Goal: Information Seeking & Learning: Learn about a topic

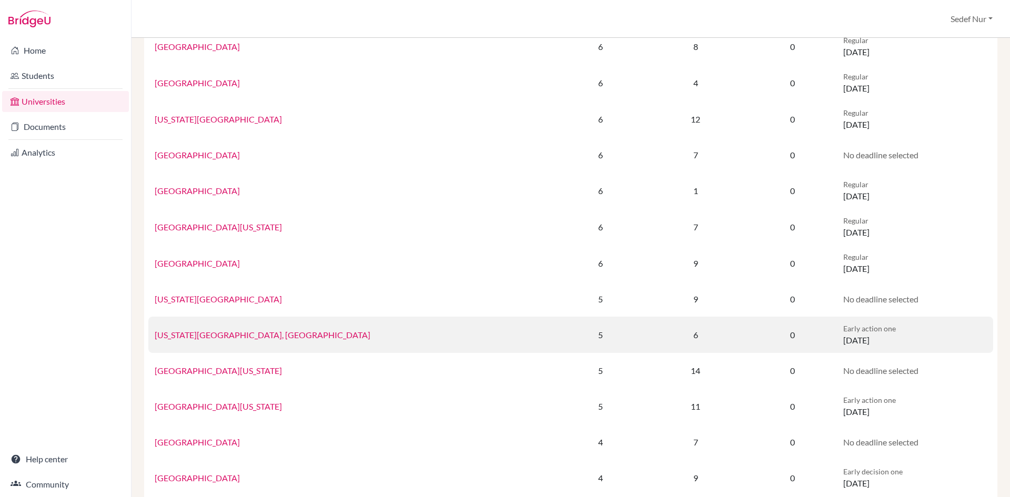
scroll to position [368, 0]
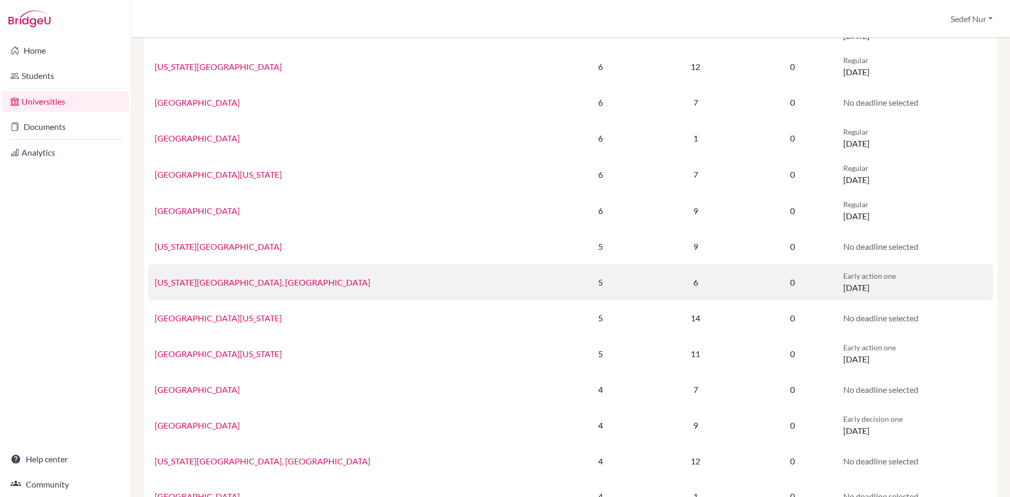
click at [254, 279] on link "[US_STATE][GEOGRAPHIC_DATA], [GEOGRAPHIC_DATA]" at bounding box center [263, 282] width 216 height 10
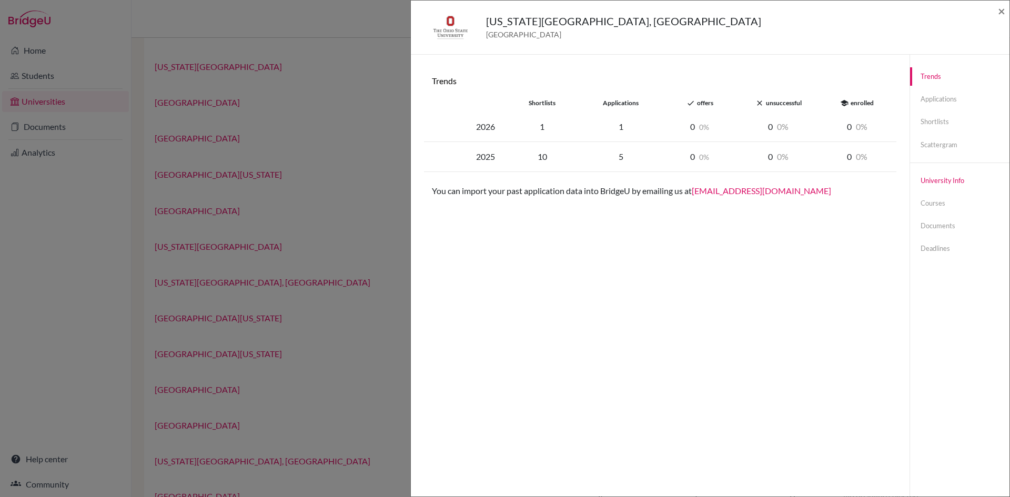
click at [932, 185] on link "University info" at bounding box center [959, 180] width 99 height 18
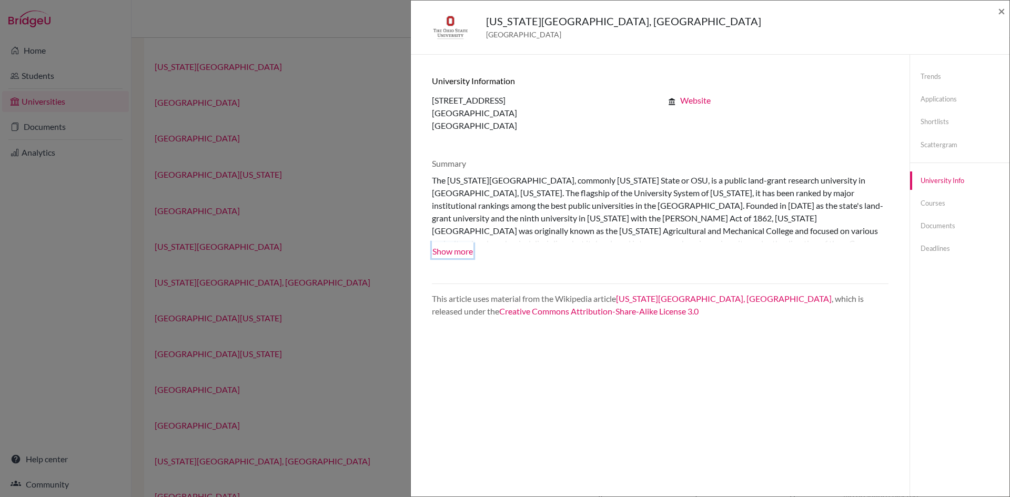
click at [451, 249] on button "Show more" at bounding box center [453, 250] width 42 height 16
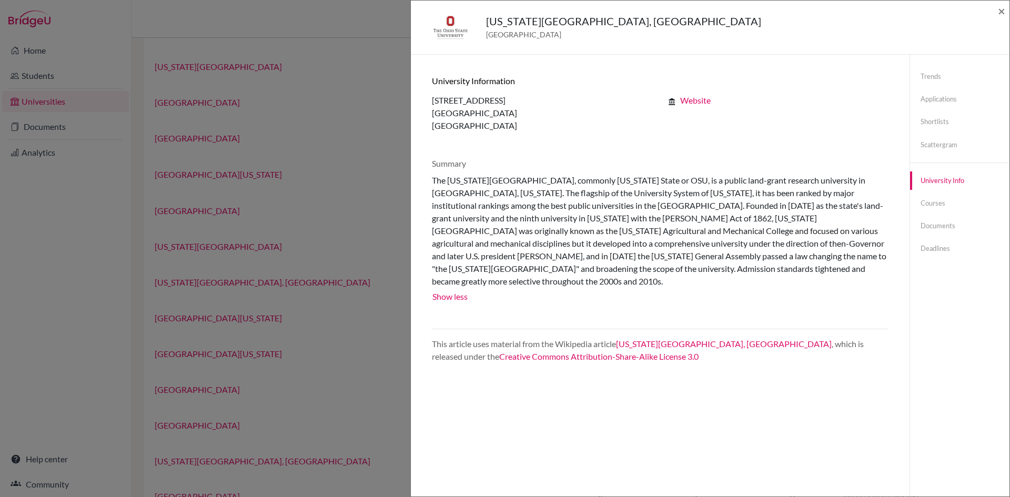
click at [388, 286] on div "Ohio State University, Columbus United States of America × Trends shortlists ap…" at bounding box center [505, 248] width 1010 height 497
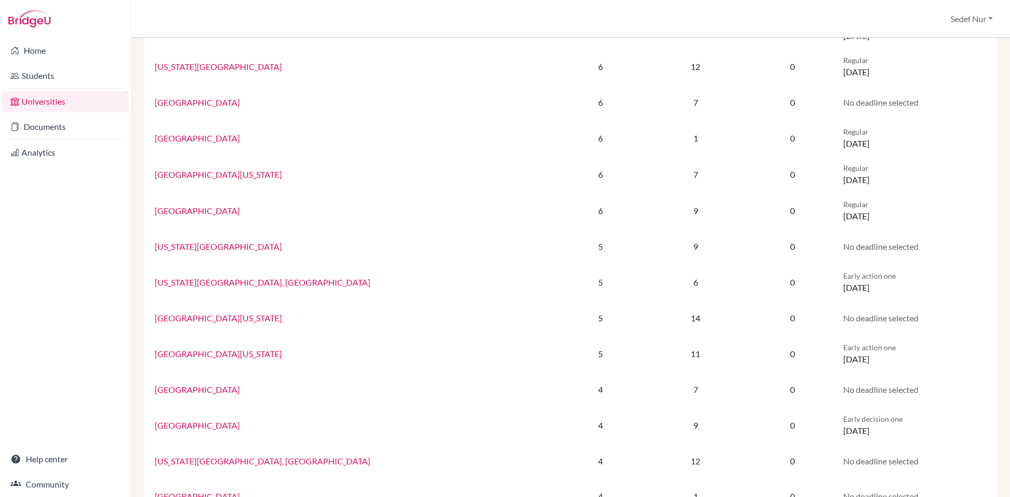
click at [233, 352] on link "[GEOGRAPHIC_DATA][US_STATE]" at bounding box center [218, 354] width 127 height 10
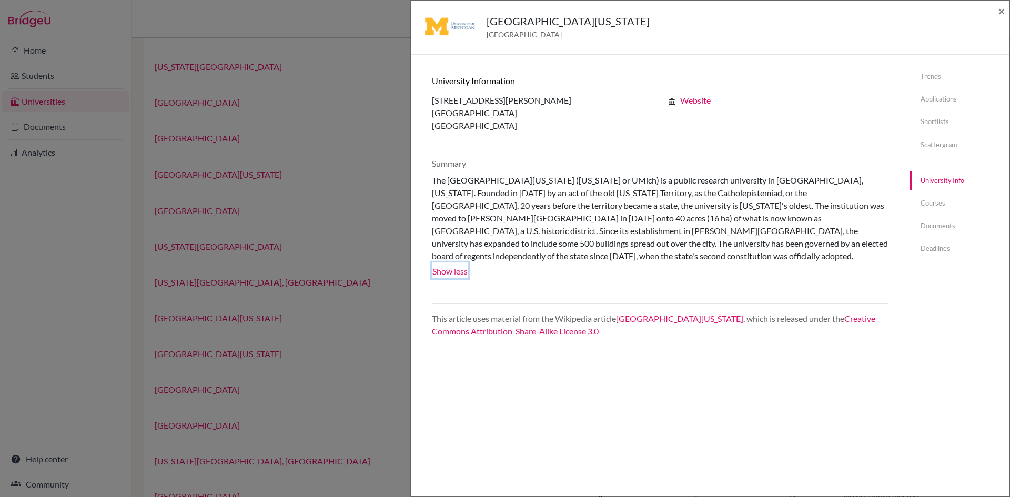
click at [463, 262] on button "Show less" at bounding box center [450, 270] width 36 height 16
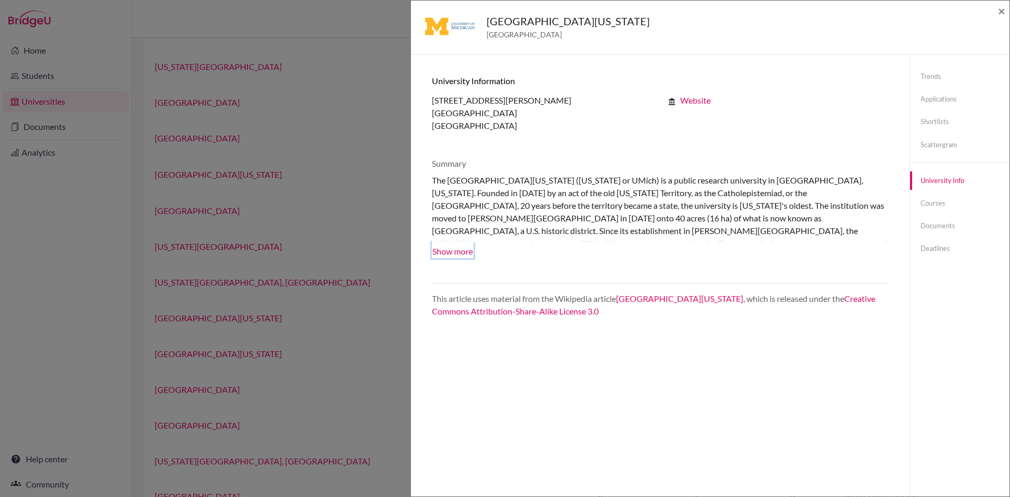
click at [455, 250] on button "Show more" at bounding box center [453, 250] width 42 height 16
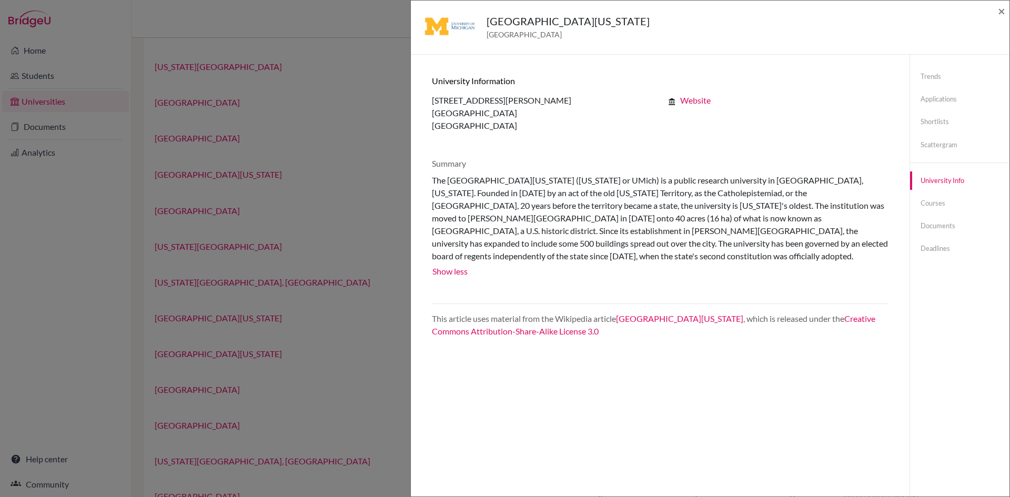
click at [382, 117] on div "University of Michigan United States of America × Trends shortlists application…" at bounding box center [505, 248] width 1010 height 497
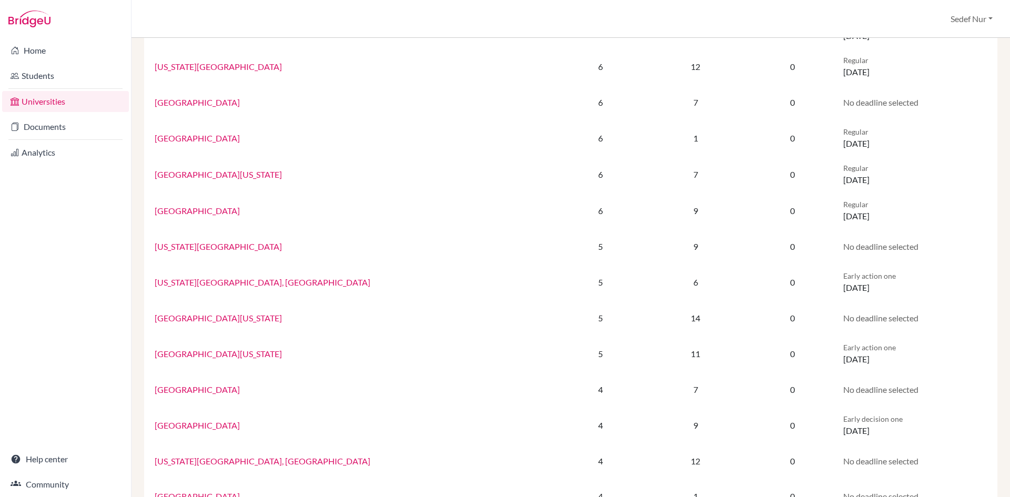
drag, startPoint x: 210, startPoint y: 176, endPoint x: 292, endPoint y: 171, distance: 82.2
click at [210, 176] on link "[GEOGRAPHIC_DATA][US_STATE]" at bounding box center [218, 174] width 127 height 10
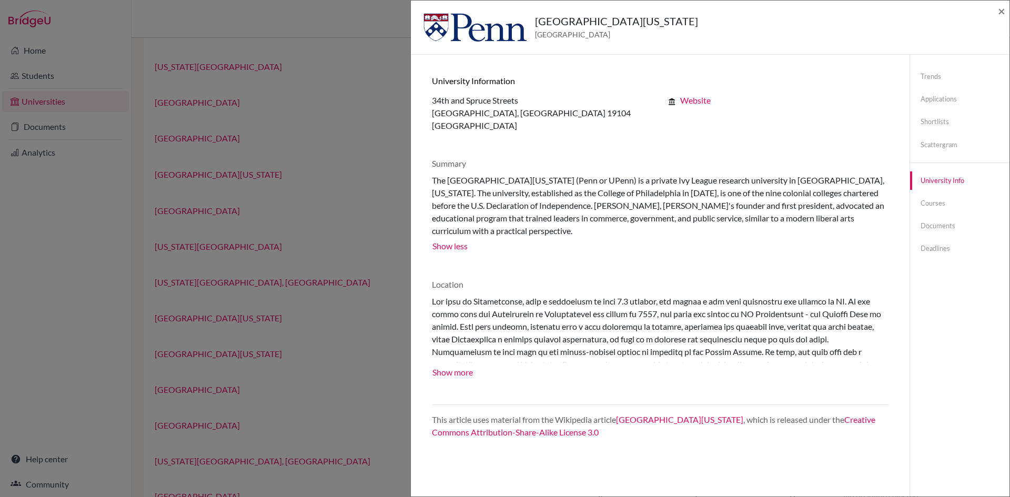
scroll to position [53, 0]
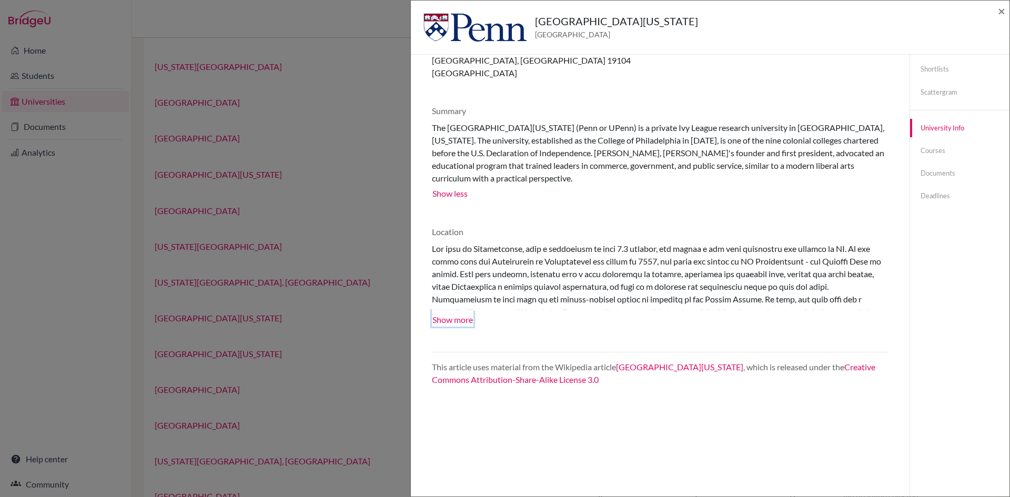
click at [459, 320] on button "Show more" at bounding box center [453, 319] width 42 height 16
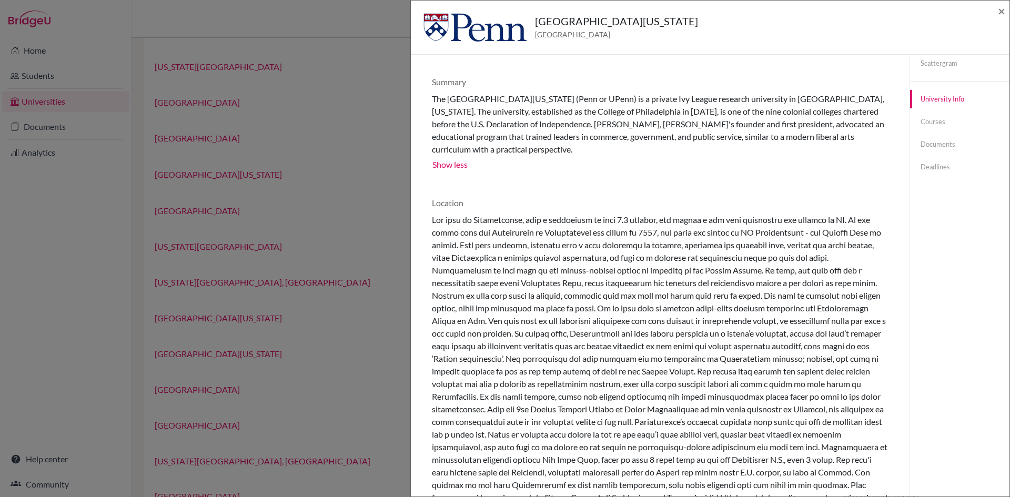
scroll to position [158, 0]
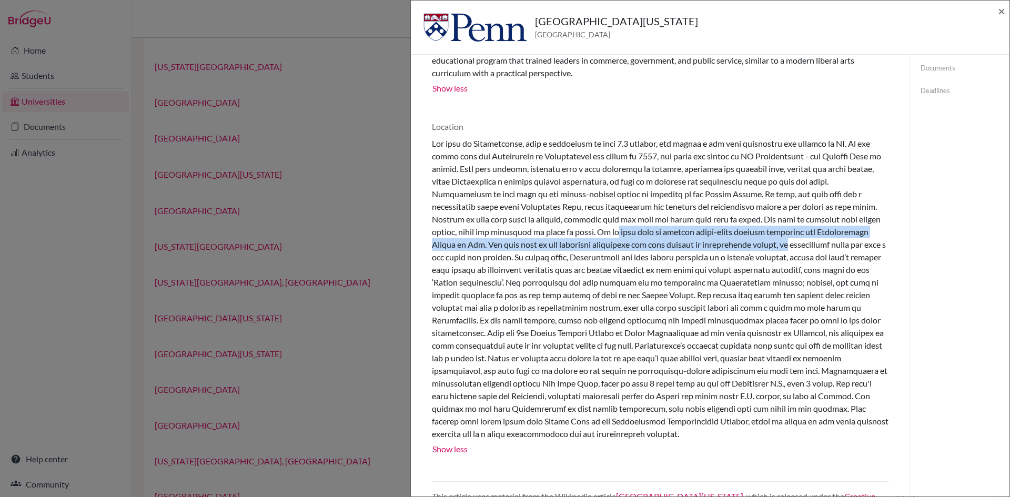
drag, startPoint x: 630, startPoint y: 232, endPoint x: 849, endPoint y: 241, distance: 218.4
click at [849, 241] on div at bounding box center [660, 288] width 456 height 303
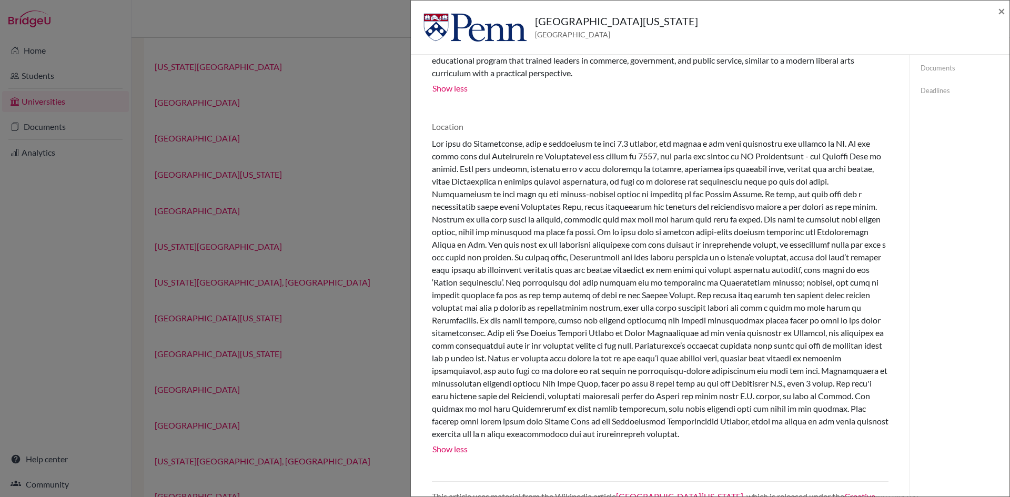
click at [534, 264] on div at bounding box center [660, 288] width 456 height 303
click at [327, 207] on div "University of Pennsylvania United States of America × Trends shortlists applica…" at bounding box center [505, 248] width 1010 height 497
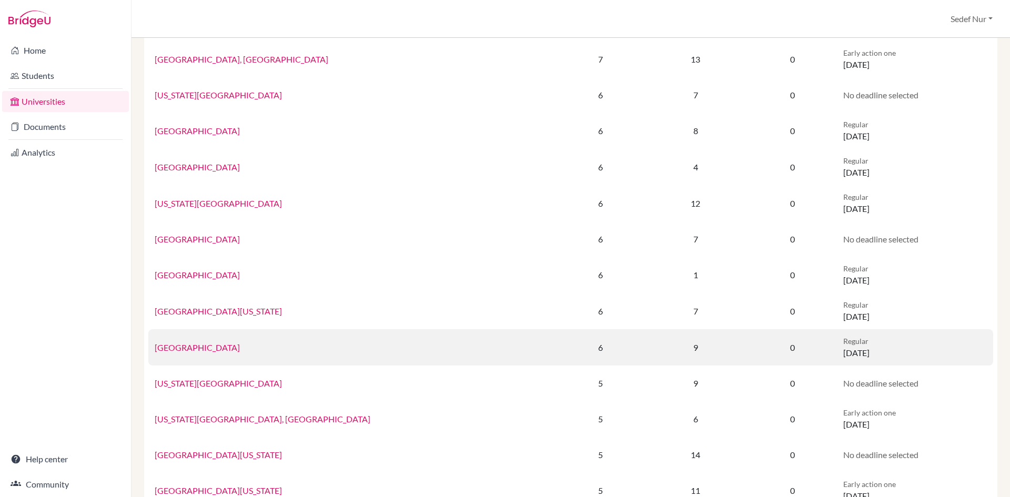
scroll to position [210, 0]
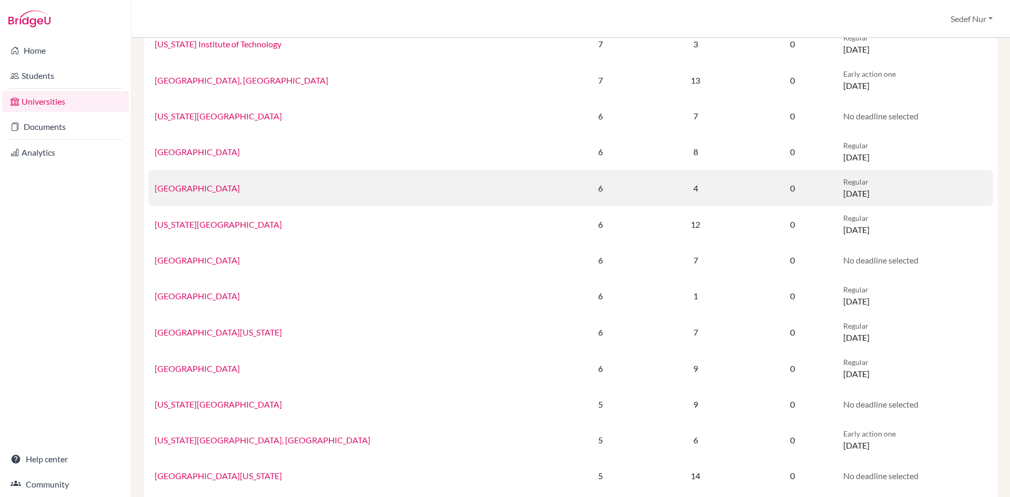
click at [192, 190] on link "[GEOGRAPHIC_DATA]" at bounding box center [197, 188] width 85 height 10
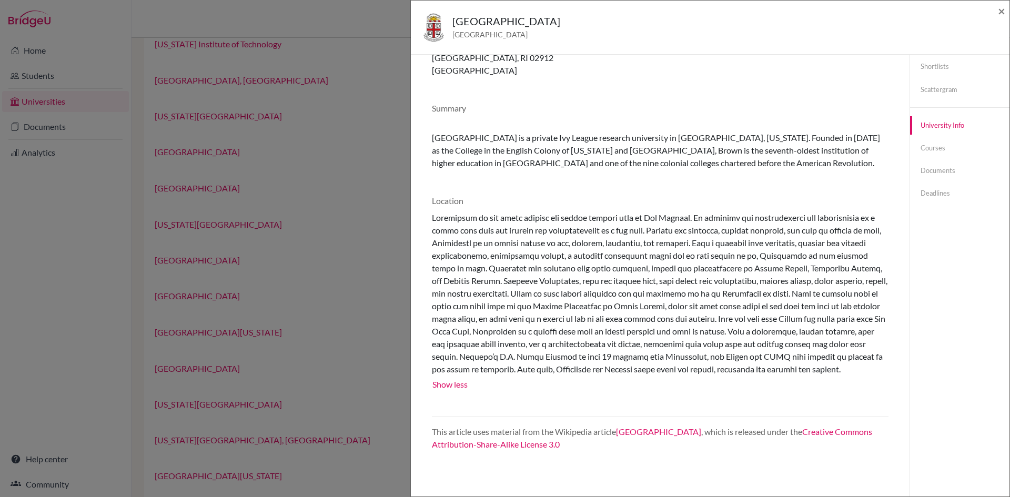
click at [303, 189] on div "Brown University United States of America × Trends shortlists applications done…" at bounding box center [505, 248] width 1010 height 497
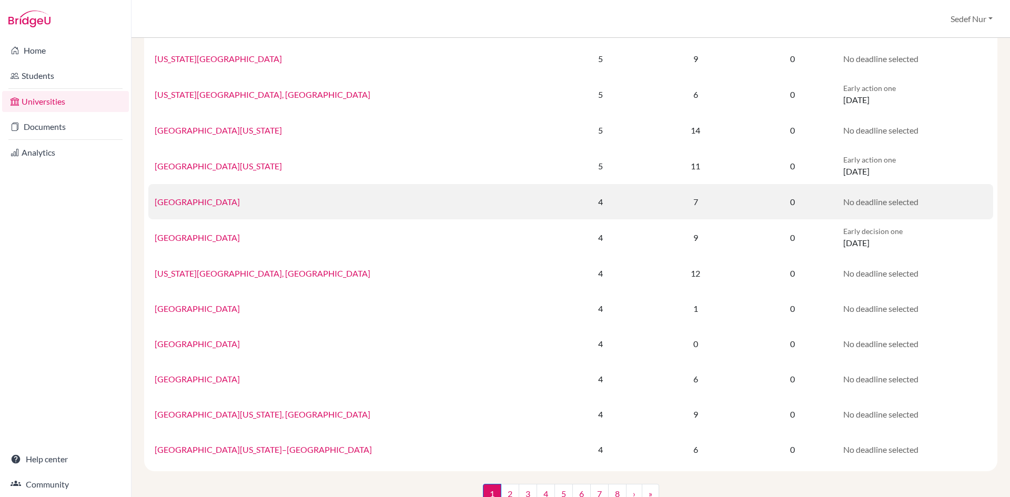
scroll to position [584, 0]
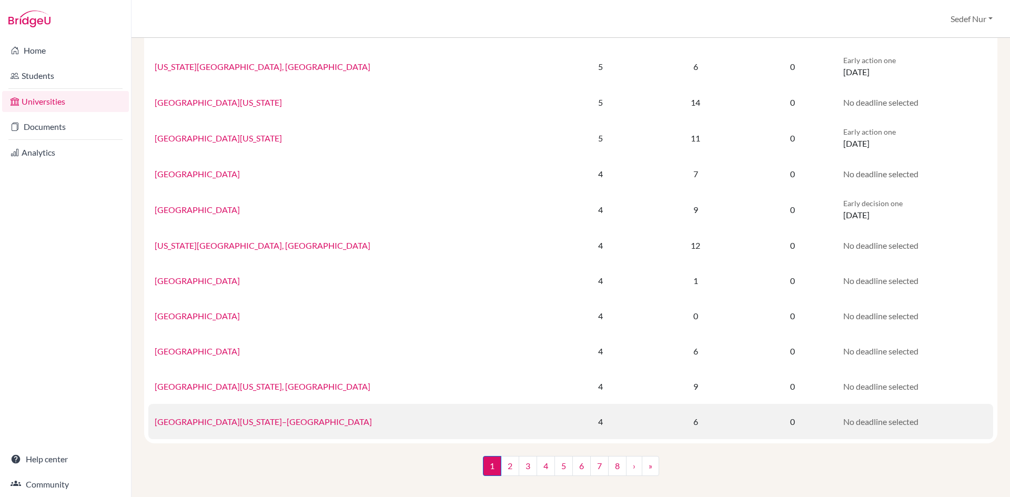
click at [259, 422] on link "[GEOGRAPHIC_DATA][US_STATE]–[GEOGRAPHIC_DATA]" at bounding box center [263, 421] width 217 height 10
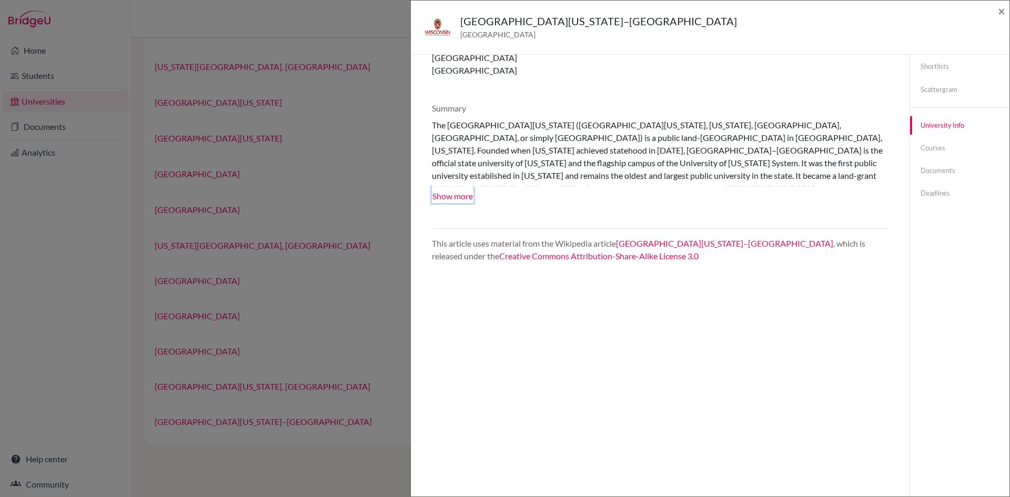
click at [453, 193] on button "Show more" at bounding box center [453, 195] width 42 height 16
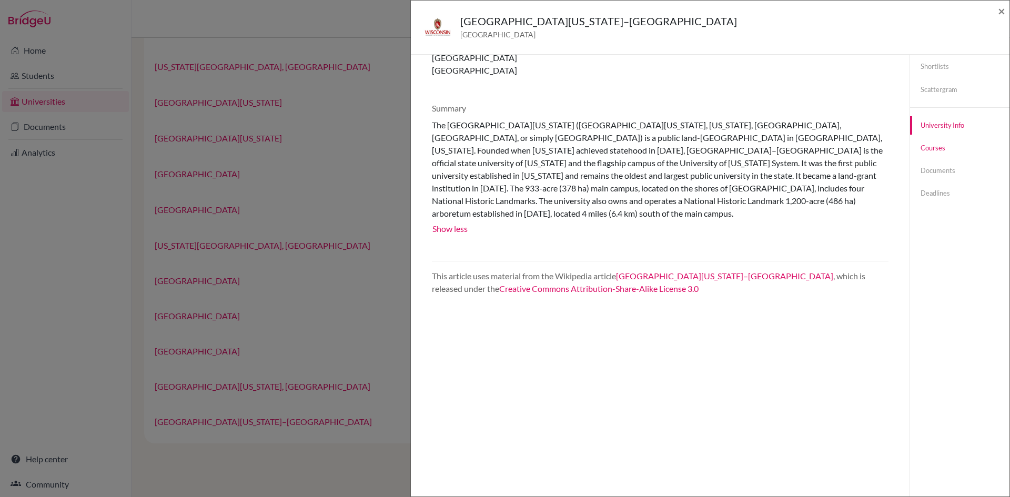
click at [926, 152] on link "Courses" at bounding box center [959, 148] width 99 height 18
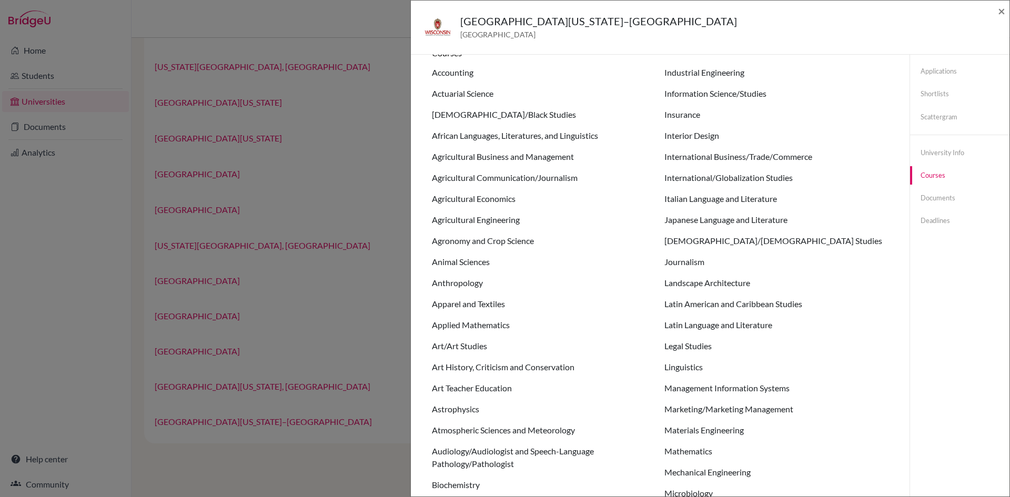
scroll to position [0, 0]
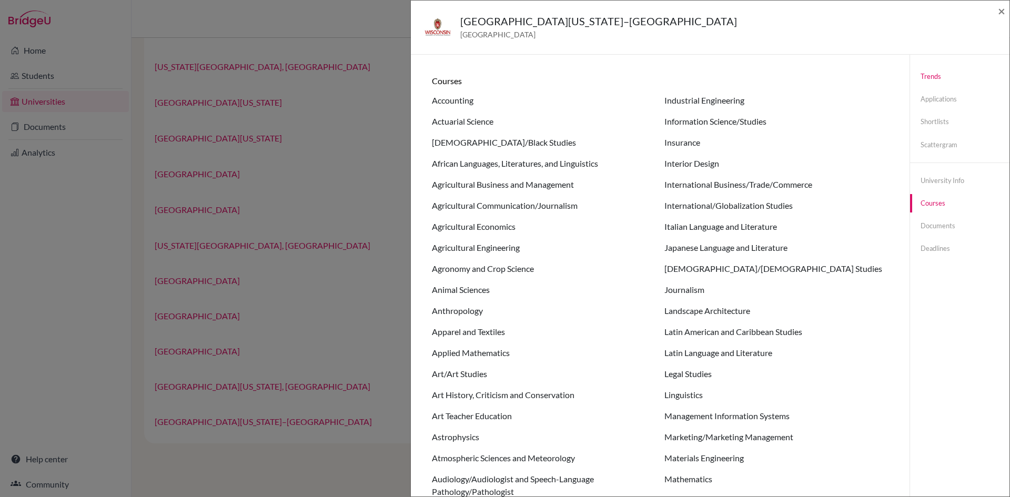
click at [931, 73] on link "Trends" at bounding box center [959, 76] width 99 height 18
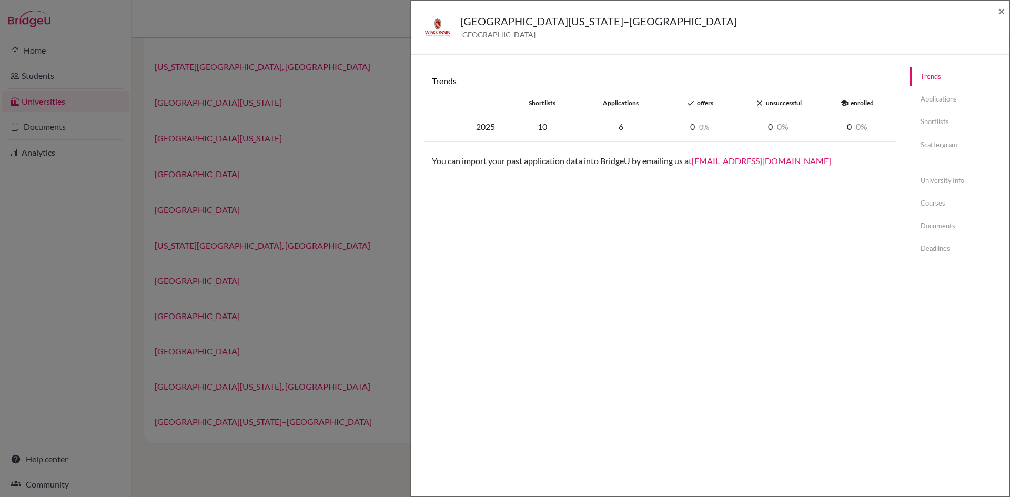
click at [620, 124] on div "6" at bounding box center [620, 126] width 79 height 13
click at [931, 148] on link "Scattergram" at bounding box center [959, 145] width 99 height 18
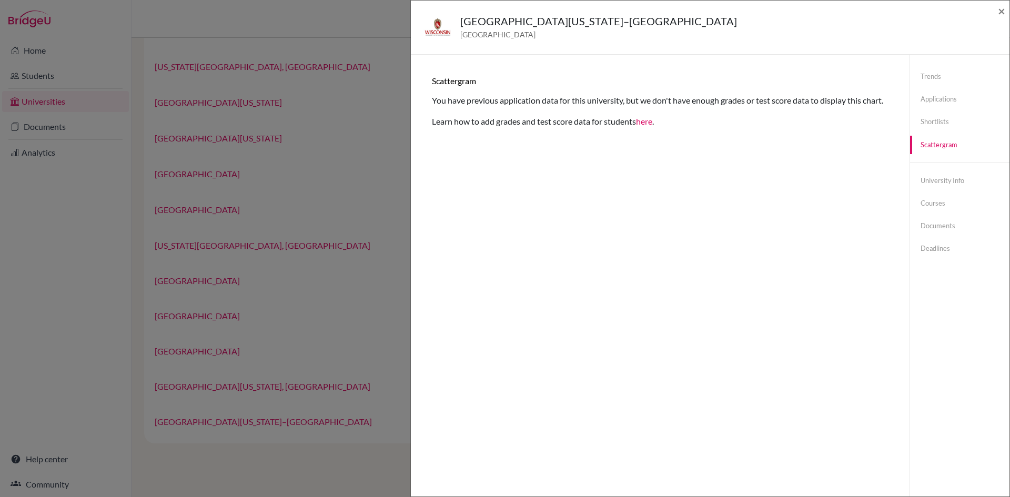
click at [325, 198] on div "University of Wisconsin–Madison United States of America × Trends shortlists ap…" at bounding box center [505, 248] width 1010 height 497
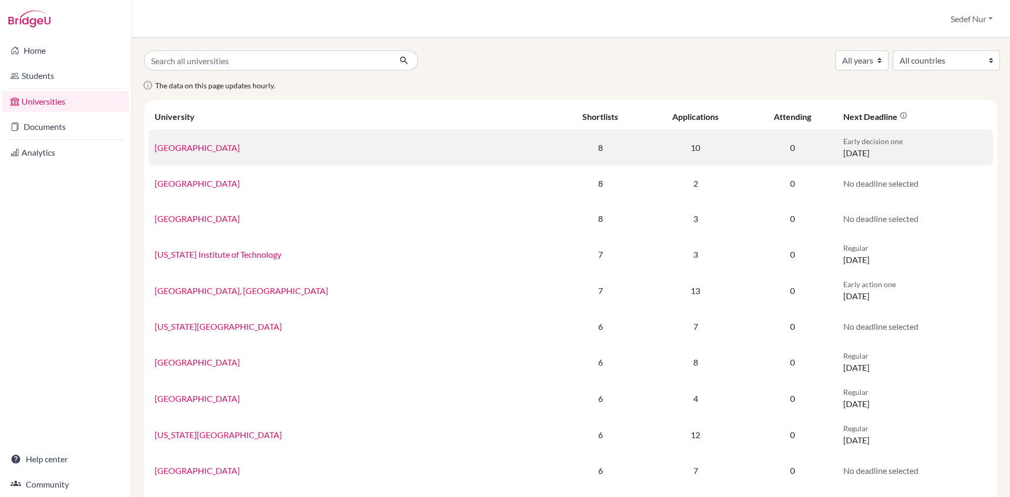
click at [206, 156] on td "[GEOGRAPHIC_DATA]" at bounding box center [352, 147] width 409 height 36
click at [208, 148] on link "[GEOGRAPHIC_DATA]" at bounding box center [197, 147] width 85 height 10
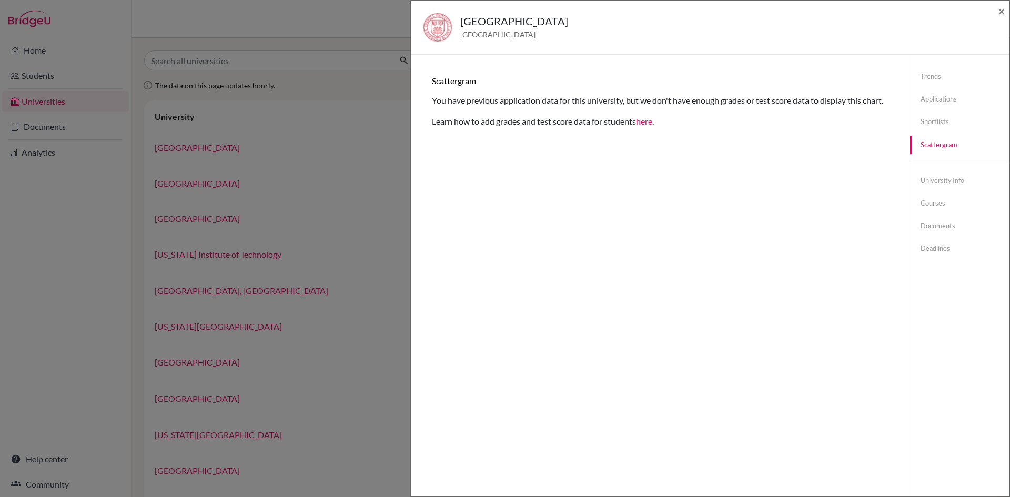
click at [316, 156] on div "Cornell University United States of America × Trends shortlists applications do…" at bounding box center [505, 248] width 1010 height 497
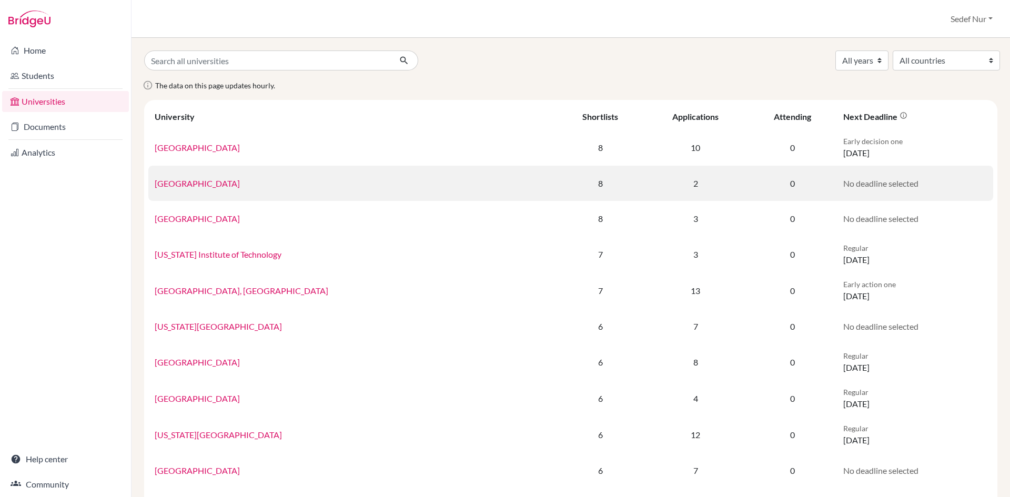
click at [188, 184] on link "[GEOGRAPHIC_DATA]" at bounding box center [197, 183] width 85 height 10
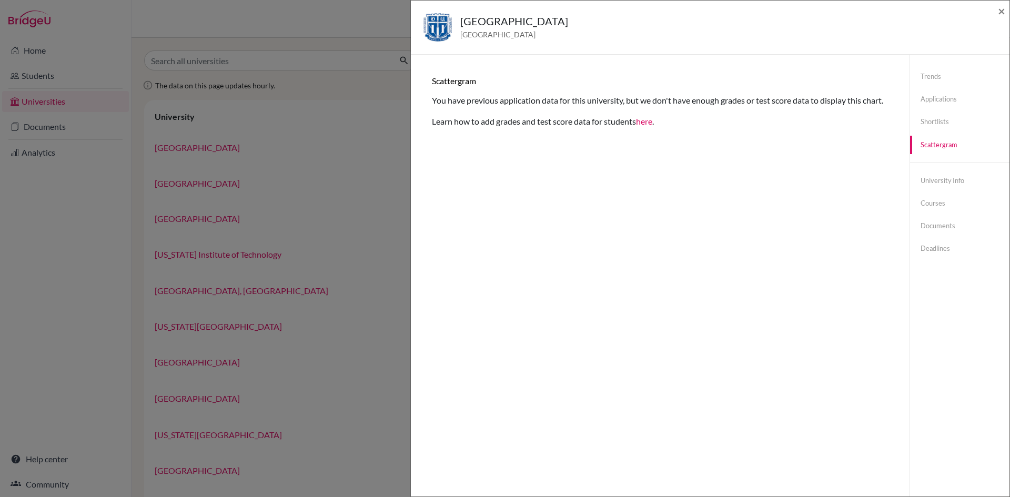
click at [227, 29] on div "Duke University United States of America × Trends shortlists applications done …" at bounding box center [505, 248] width 1010 height 497
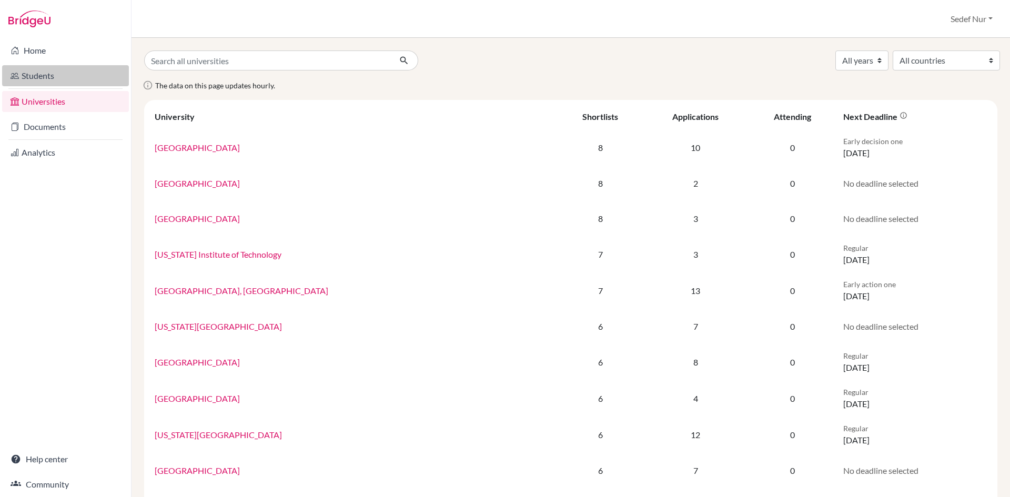
click at [23, 78] on link "Students" at bounding box center [65, 75] width 127 height 21
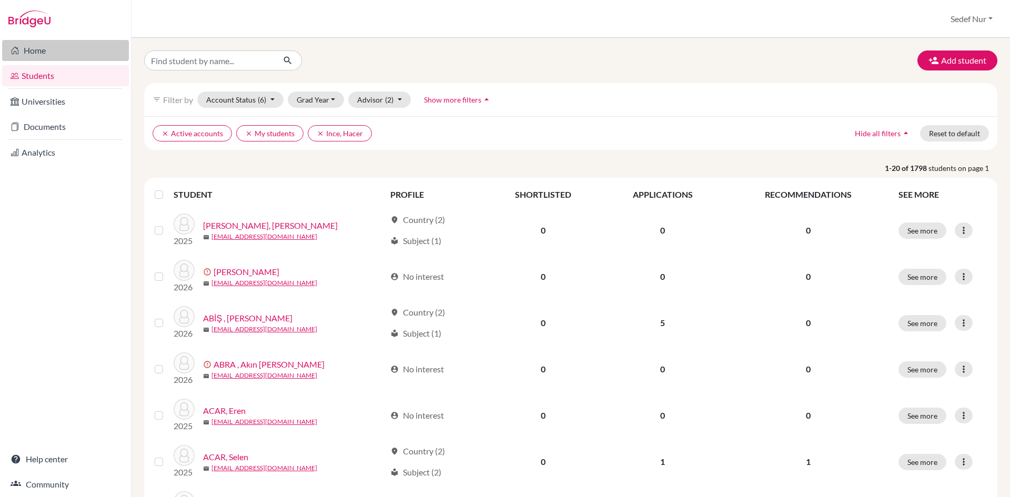
click at [56, 54] on link "Home" at bounding box center [65, 50] width 127 height 21
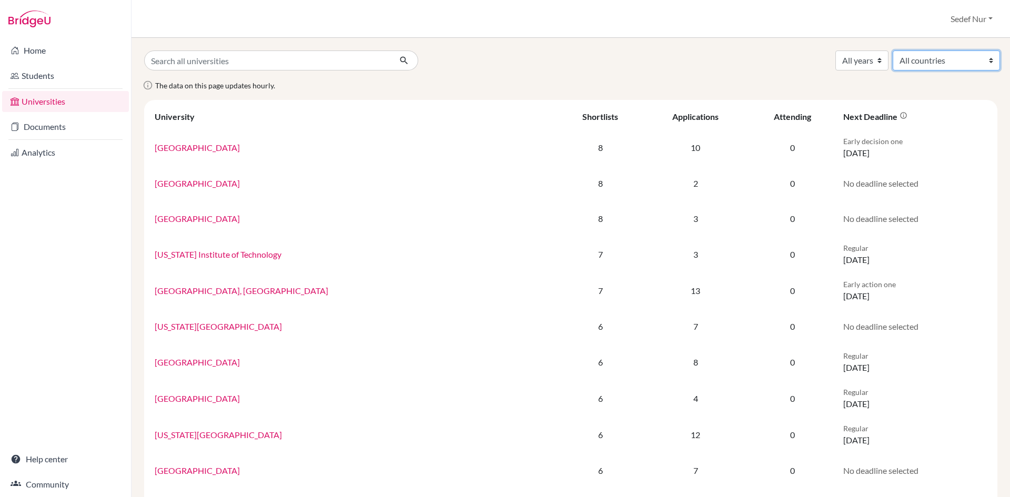
click at [911, 55] on select "All countries [GEOGRAPHIC_DATA] [GEOGRAPHIC_DATA] [GEOGRAPHIC_DATA] [GEOGRAPHIC…" at bounding box center [945, 60] width 107 height 20
select select "167"
click at [892, 50] on select "All countries [GEOGRAPHIC_DATA] [GEOGRAPHIC_DATA] [GEOGRAPHIC_DATA] [GEOGRAPHIC…" at bounding box center [945, 60] width 107 height 20
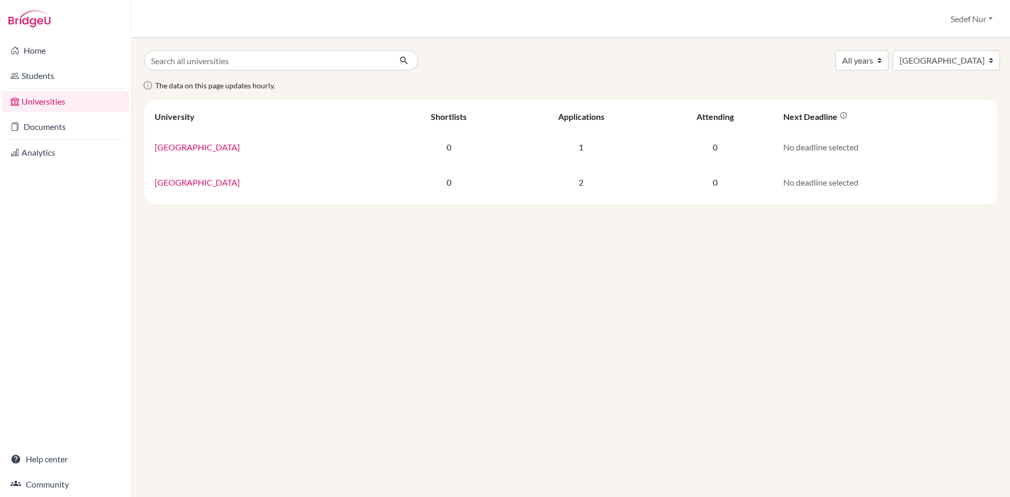
select select "167"
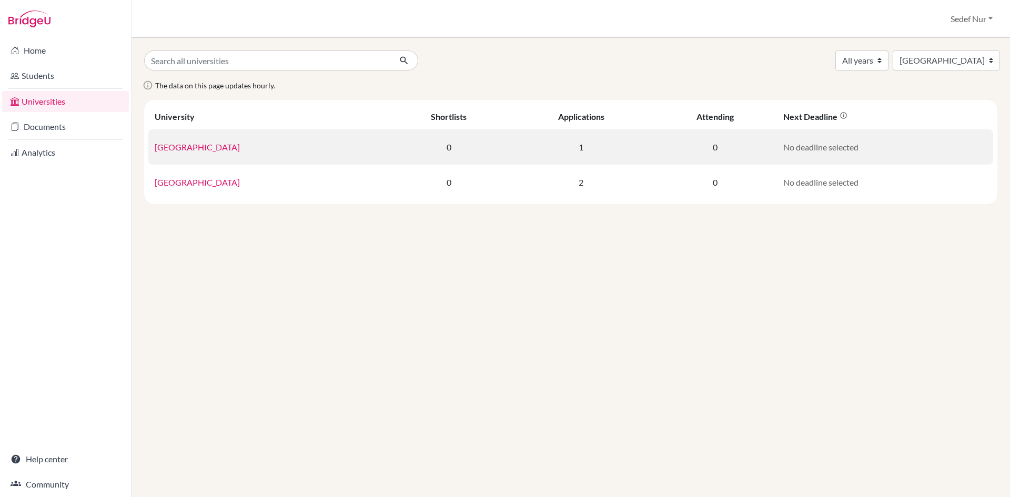
click at [232, 148] on link "Delft University of Technology" at bounding box center [197, 147] width 85 height 10
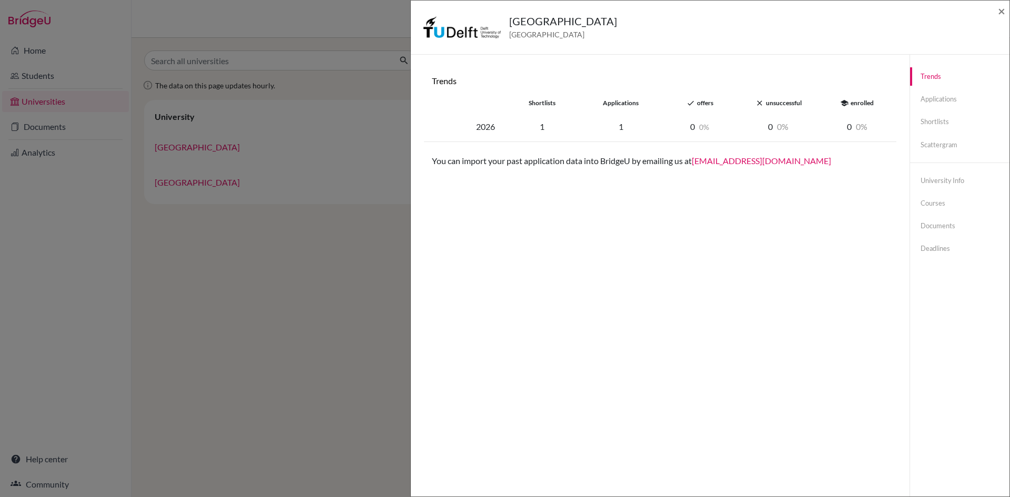
click at [293, 244] on div "Delft University of Technology Netherlands × Trends shortlists applications don…" at bounding box center [505, 248] width 1010 height 497
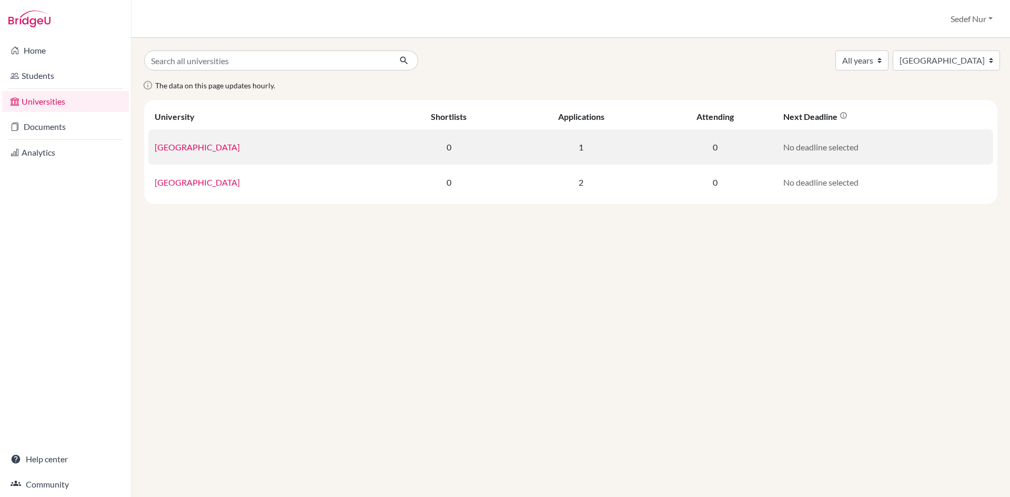
click at [226, 147] on link "Delft University of Technology" at bounding box center [197, 147] width 85 height 10
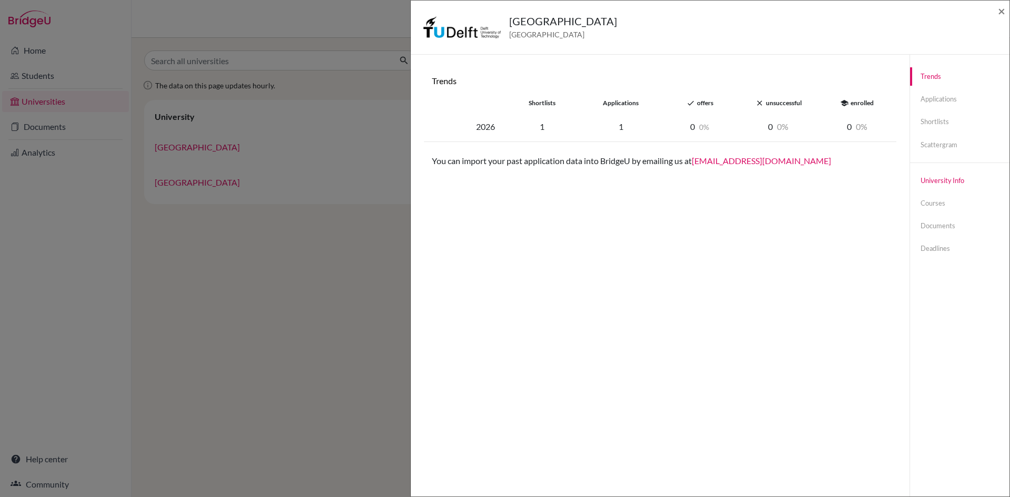
click at [955, 177] on link "University info" at bounding box center [959, 180] width 99 height 18
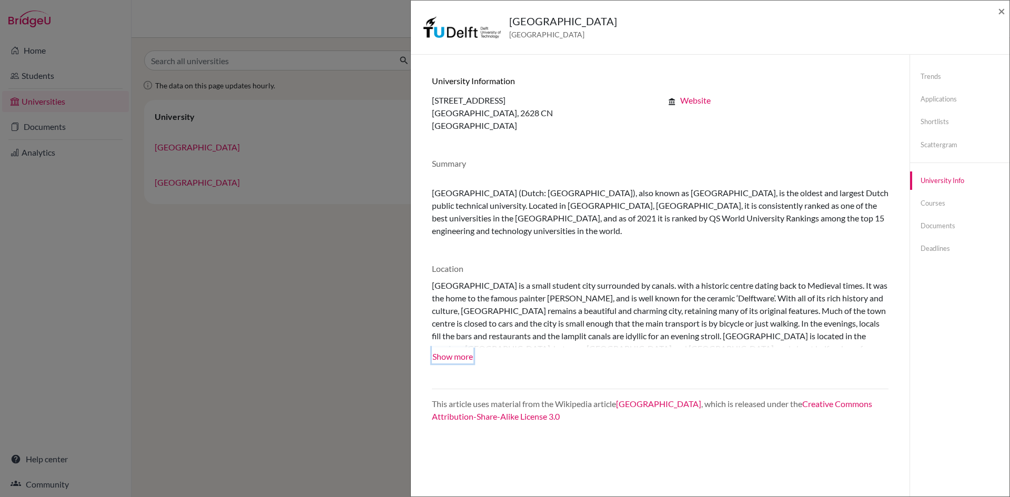
click at [461, 357] on button "Show more" at bounding box center [453, 356] width 42 height 16
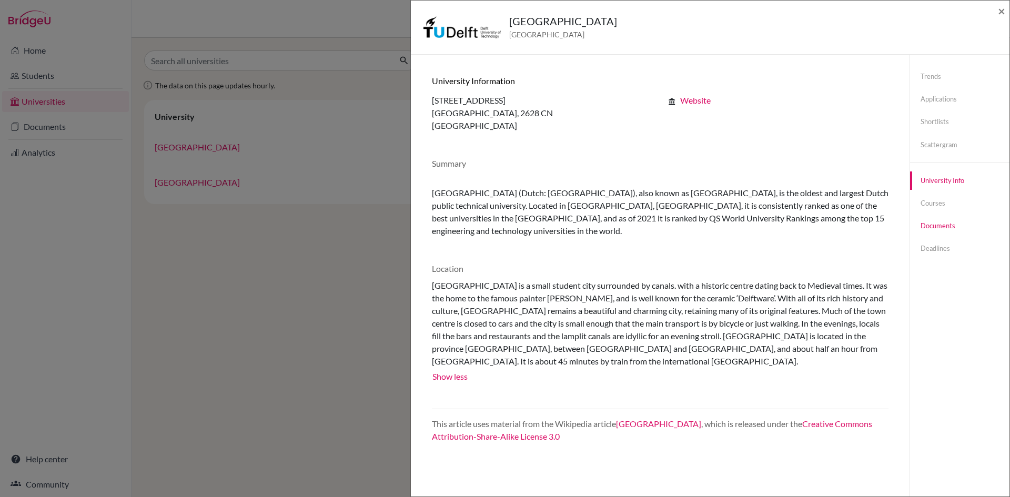
click at [938, 229] on link "Documents" at bounding box center [959, 226] width 99 height 18
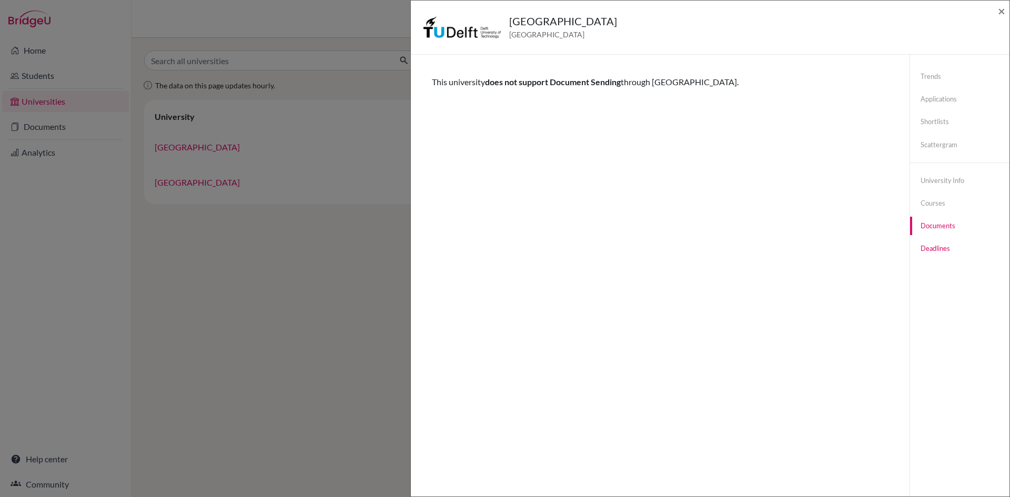
click at [933, 244] on link "Deadlines" at bounding box center [959, 248] width 99 height 18
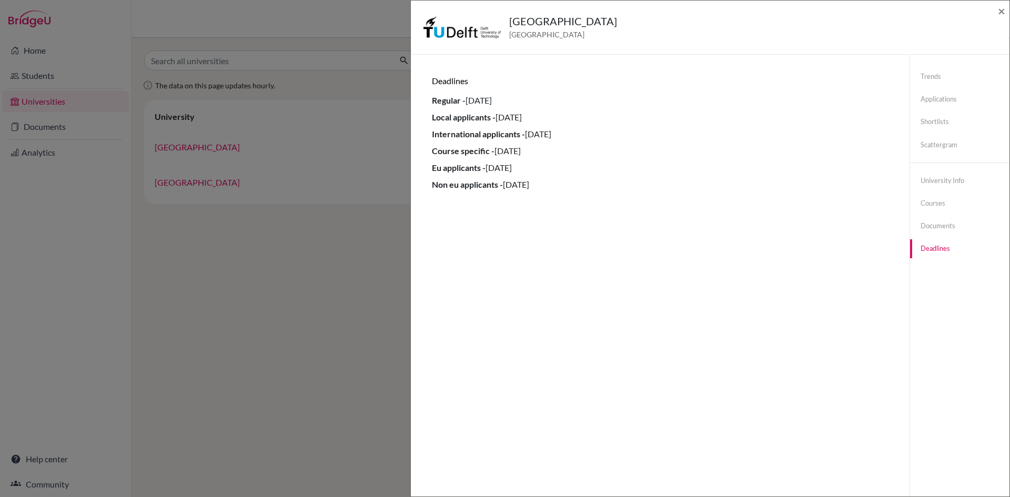
drag, startPoint x: 564, startPoint y: 176, endPoint x: 433, endPoint y: 174, distance: 131.5
click at [433, 174] on ul "Regular - 01 April 2023 Local applicants - 01 May 2022 International applicants…" at bounding box center [660, 142] width 456 height 97
click at [597, 199] on div "Trends shortlists applications done offers close unsuccessful school enrolled 2…" at bounding box center [659, 303] width 473 height 472
click at [951, 177] on link "University info" at bounding box center [959, 180] width 99 height 18
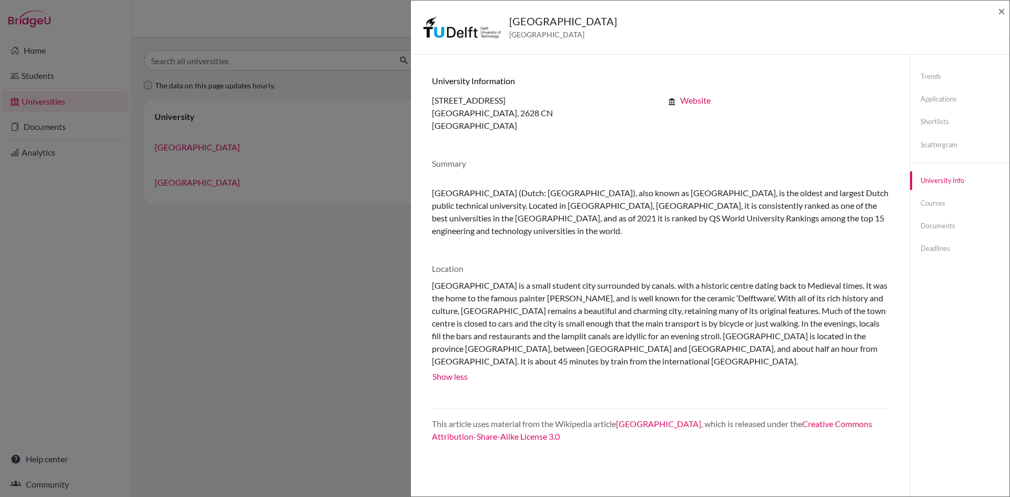
click at [691, 101] on link "Website" at bounding box center [695, 100] width 30 height 10
